Goal: Find specific page/section: Find specific page/section

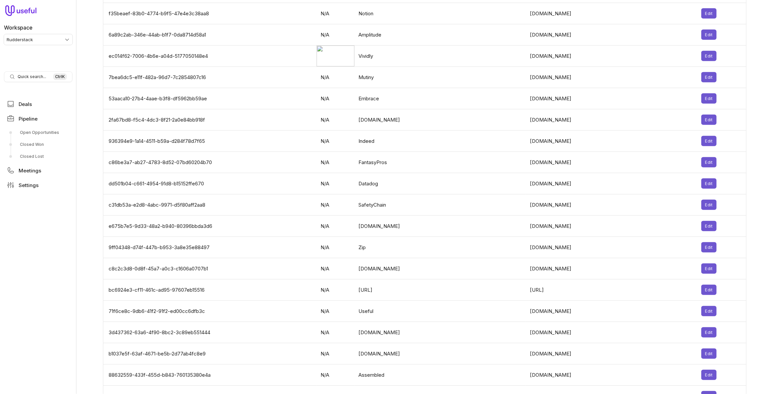
scroll to position [1703, 0]
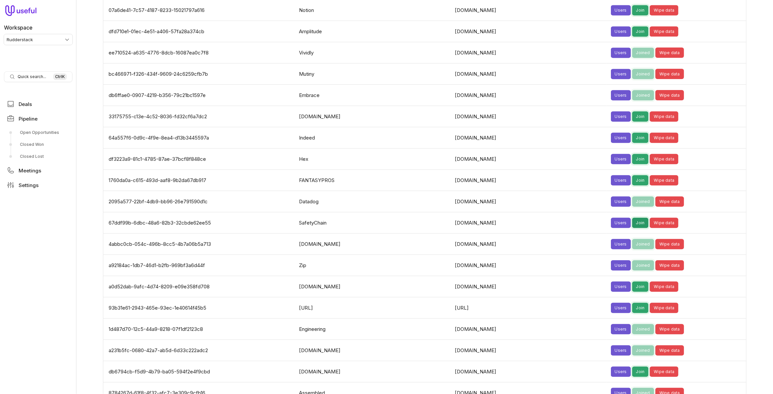
click at [633, 218] on button "Join" at bounding box center [641, 223] width 17 height 10
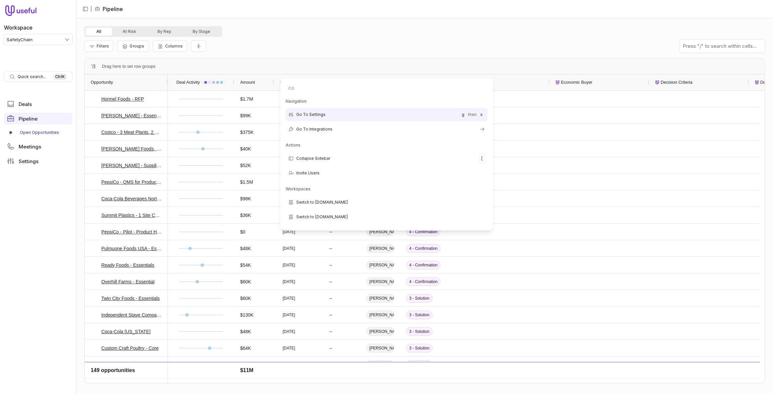
type input "cop"
